Goal: Information Seeking & Learning: Learn about a topic

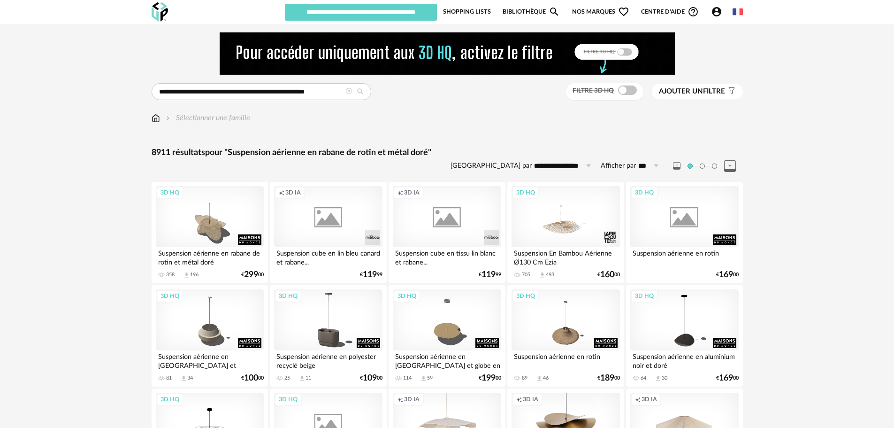
type input "**********"
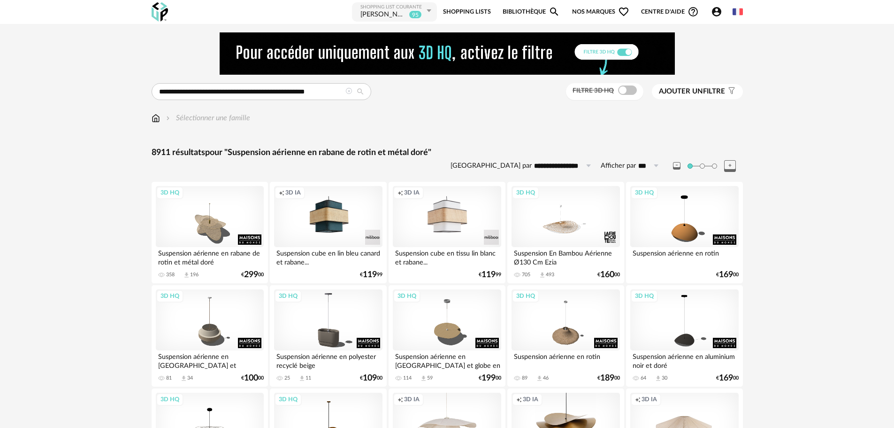
click at [155, 116] on img at bounding box center [156, 118] width 8 height 11
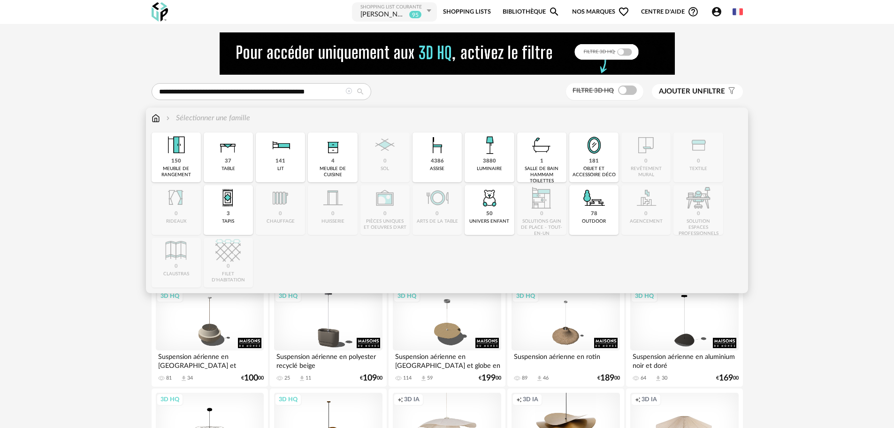
click at [485, 154] on img at bounding box center [489, 144] width 25 height 25
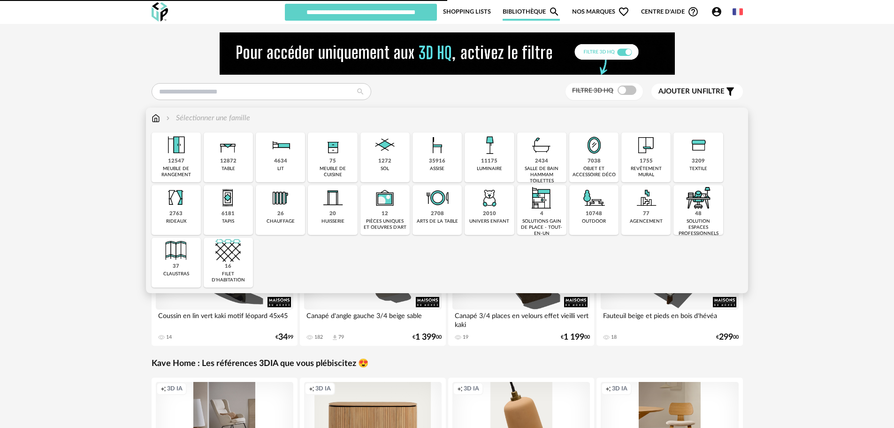
type input "**********"
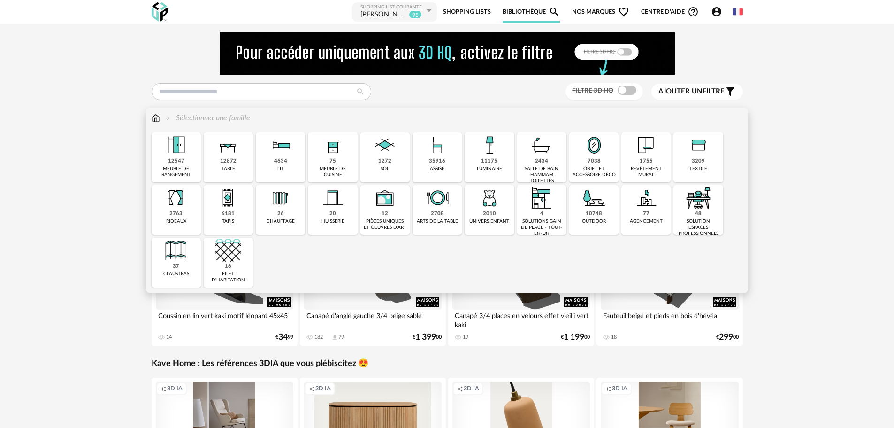
click at [490, 153] on img at bounding box center [489, 144] width 25 height 25
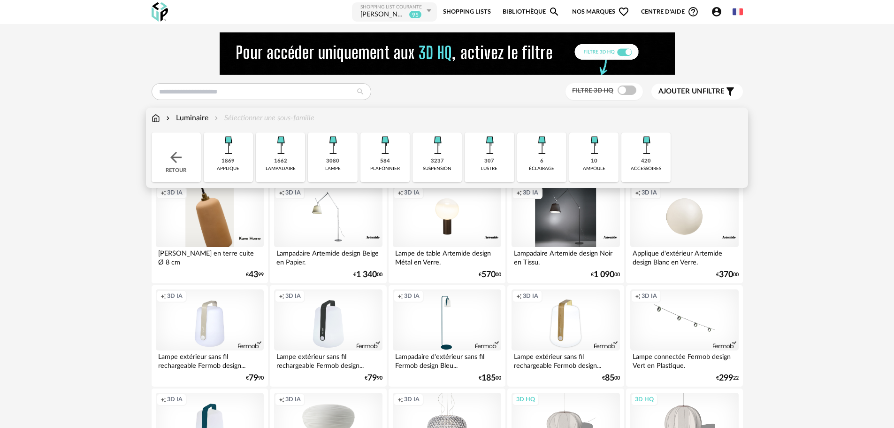
click at [431, 149] on img at bounding box center [437, 144] width 25 height 25
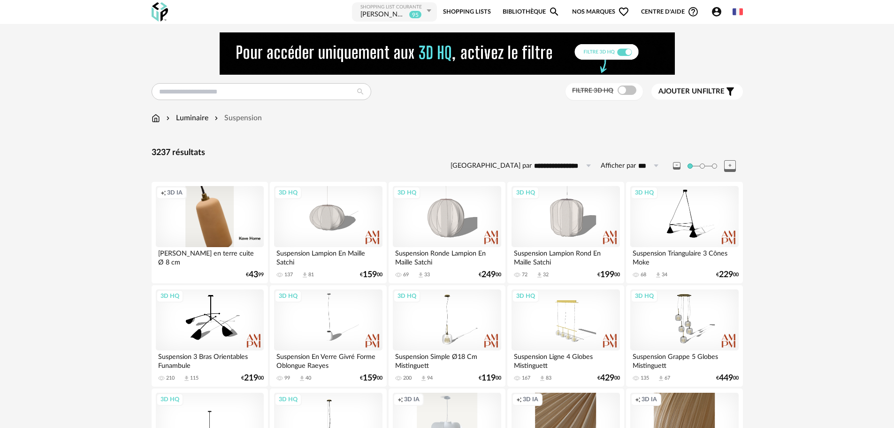
click at [419, 94] on div "Filtre 3D HQ Ajouter un filtre s Filter icon Filtrer par :" at bounding box center [448, 91] width 592 height 17
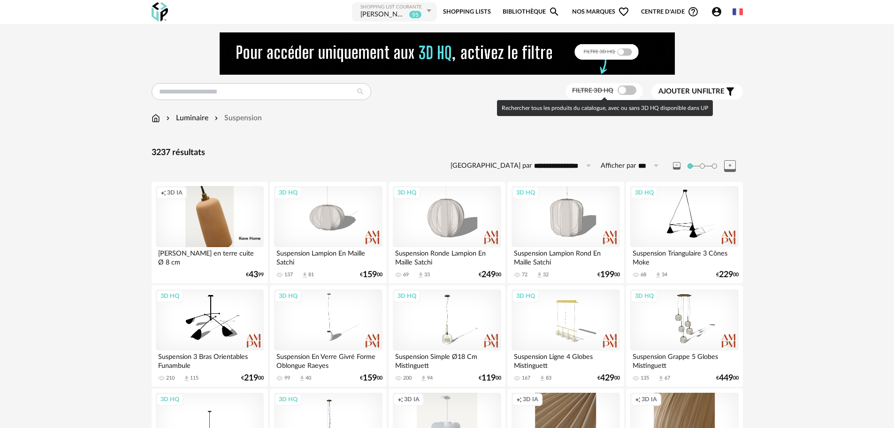
click at [632, 90] on span at bounding box center [627, 89] width 19 height 9
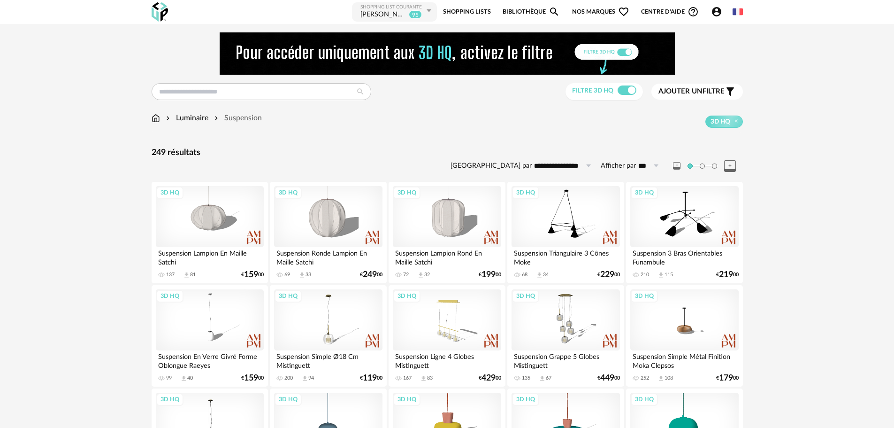
click at [693, 90] on span "Ajouter un" at bounding box center [681, 91] width 44 height 7
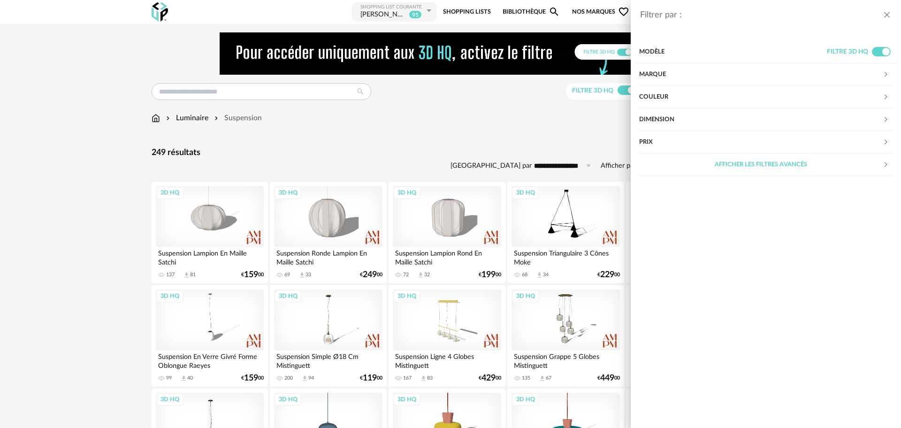
click at [679, 165] on div "Afficher les filtres avancés" at bounding box center [761, 165] width 244 height 23
click at [668, 191] on div "Matière" at bounding box center [761, 187] width 244 height 23
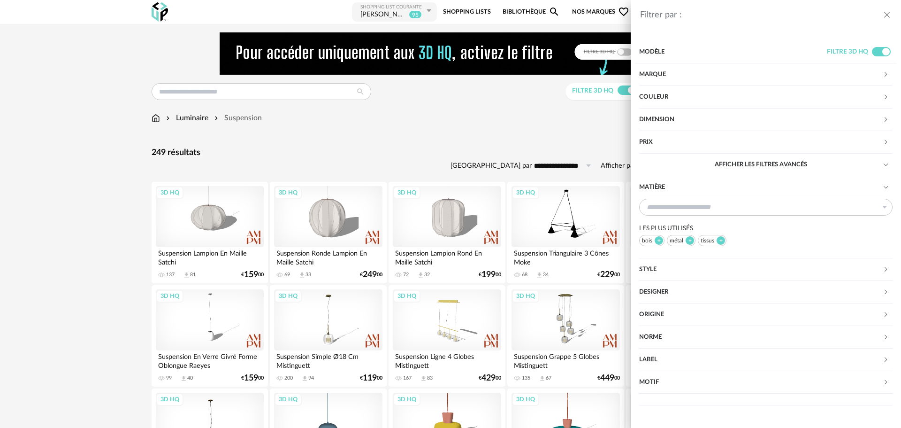
click at [683, 240] on div "métal" at bounding box center [681, 240] width 29 height 11
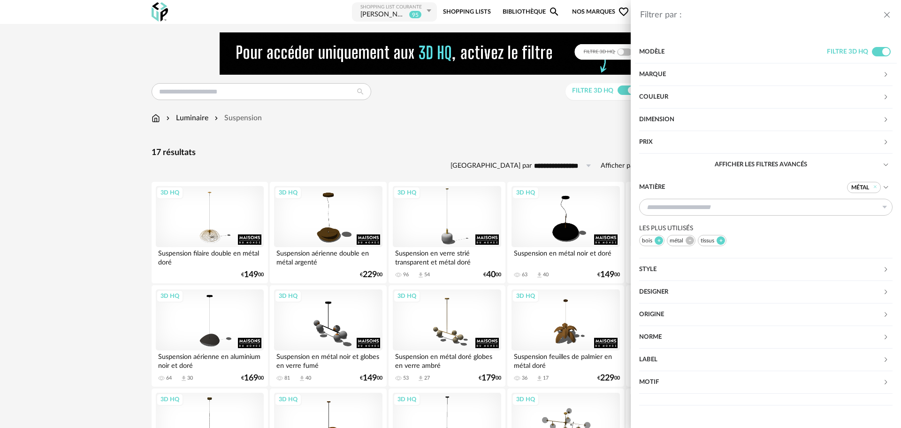
click at [519, 146] on div "Filtrer par : Modèle Filtre 3D HQ Marque &tradition 0 101 Copenhagen 0 366 Conc…" at bounding box center [450, 214] width 901 height 428
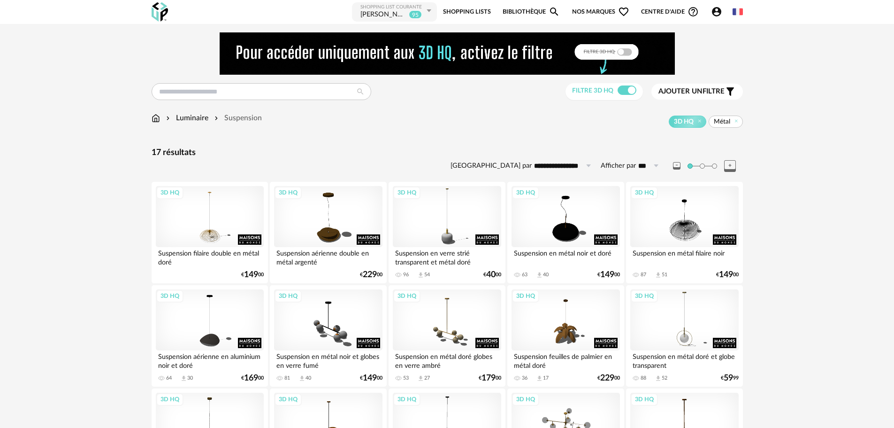
click at [695, 90] on span "Ajouter un" at bounding box center [681, 91] width 44 height 7
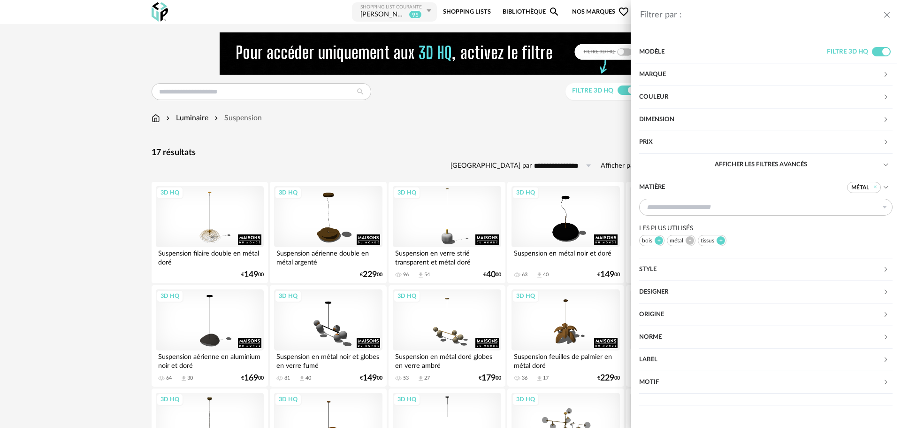
click at [624, 124] on div "Filtrer par : Modèle Filtre 3D HQ Marque &tradition 0 101 Copenhagen 0 366 Conc…" at bounding box center [450, 214] width 901 height 428
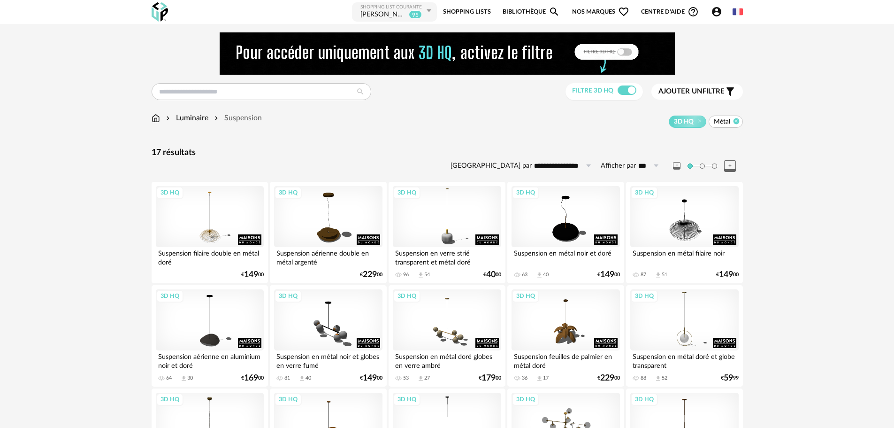
click at [736, 120] on icon at bounding box center [736, 121] width 6 height 6
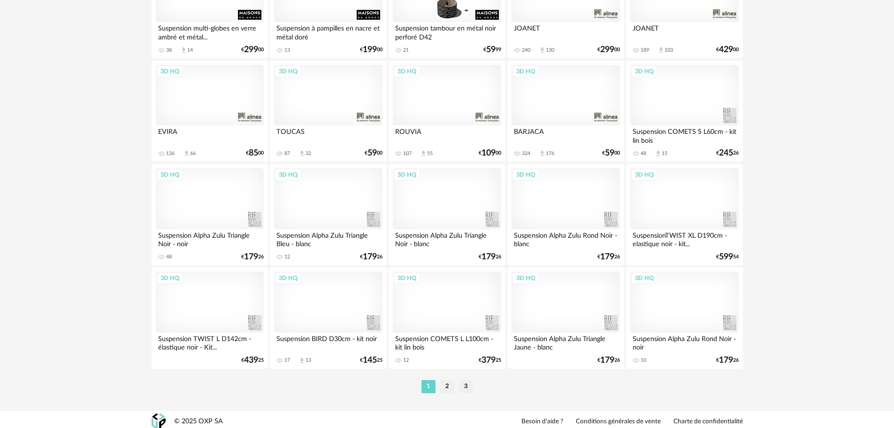
scroll to position [1882, 0]
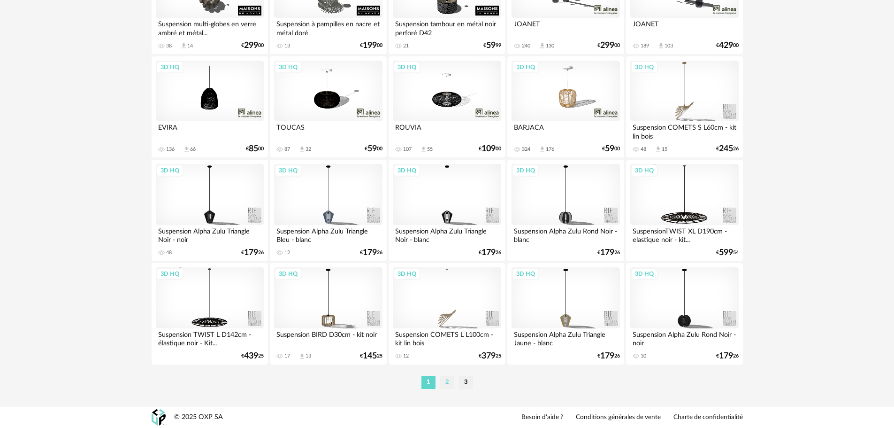
click at [449, 381] on li "2" at bounding box center [447, 382] width 14 height 13
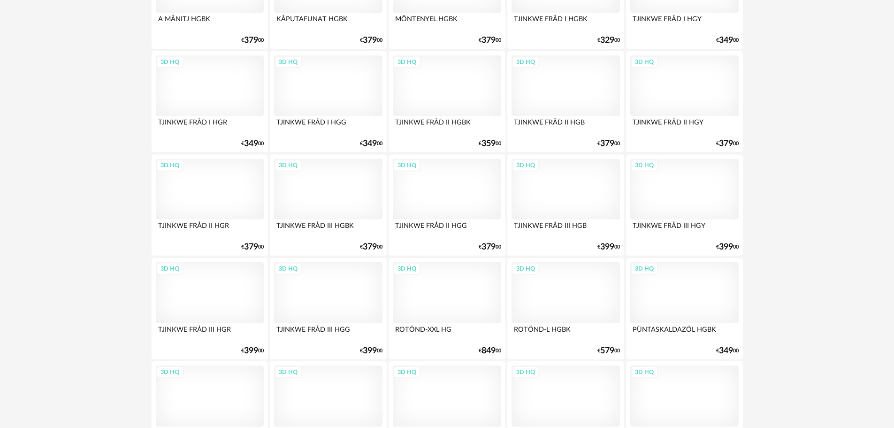
scroll to position [1882, 0]
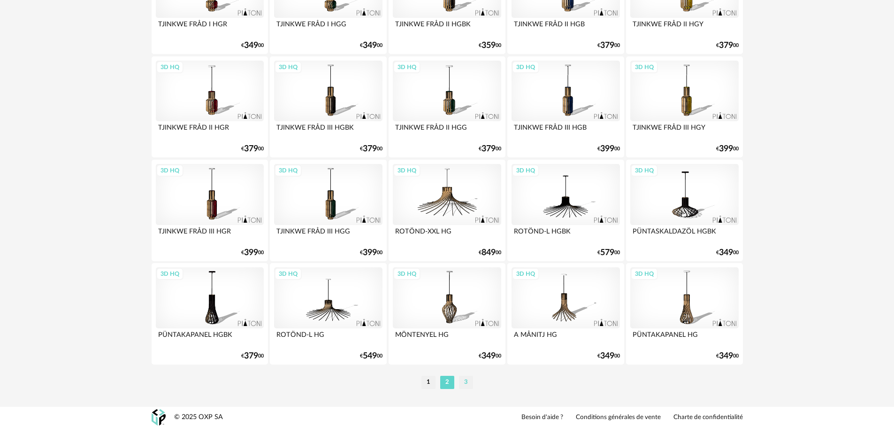
click at [470, 380] on li "3" at bounding box center [466, 382] width 14 height 13
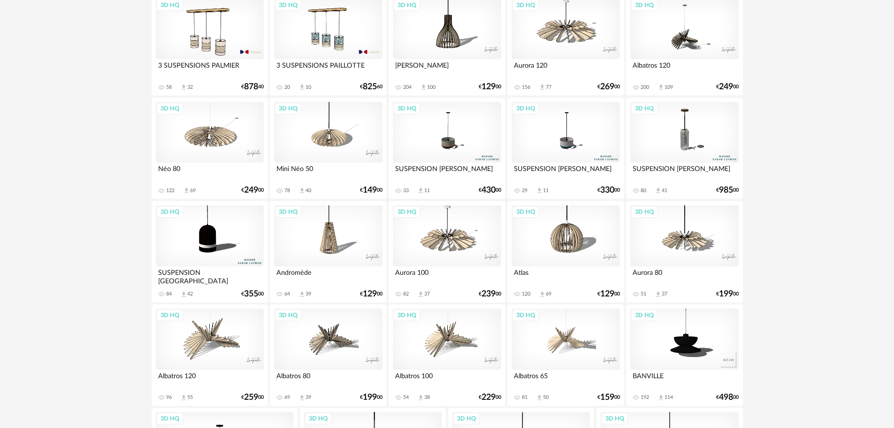
scroll to position [845, 0]
